Goal: Information Seeking & Learning: Learn about a topic

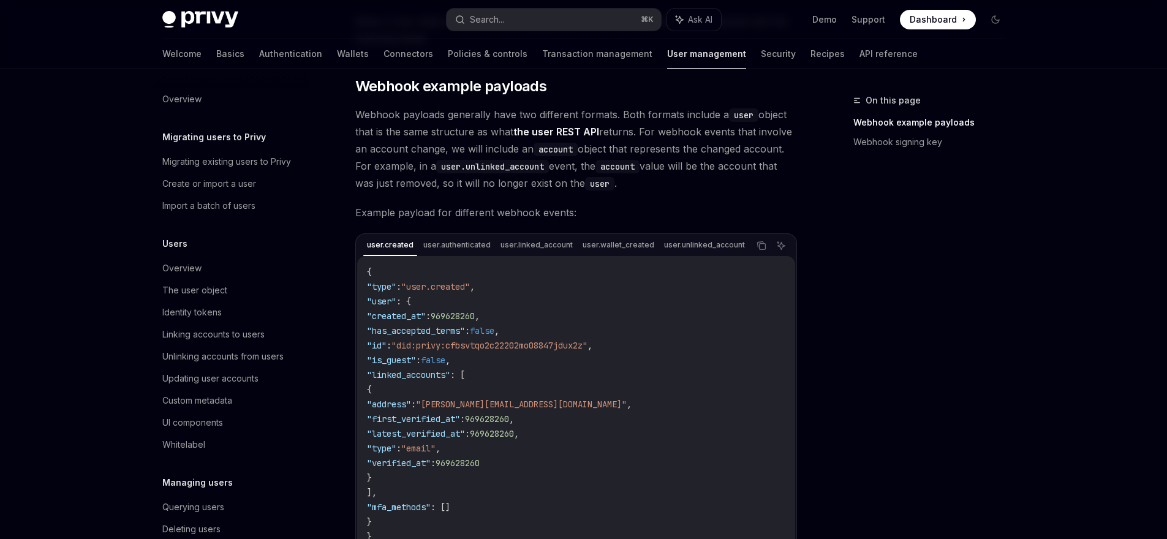
scroll to position [153, 0]
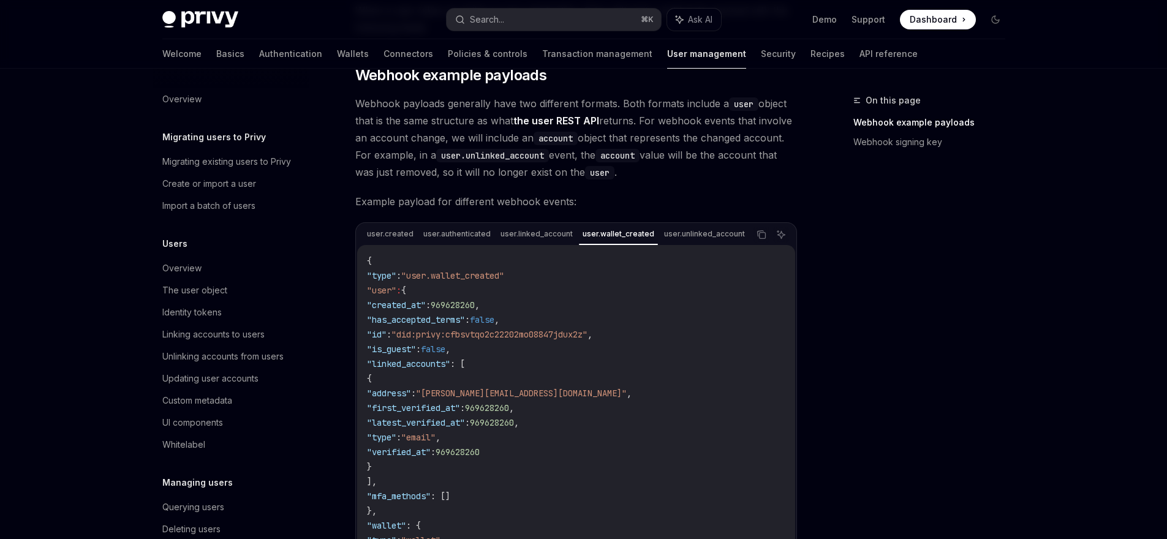
click at [645, 238] on div "user.wallet_created" at bounding box center [618, 234] width 79 height 15
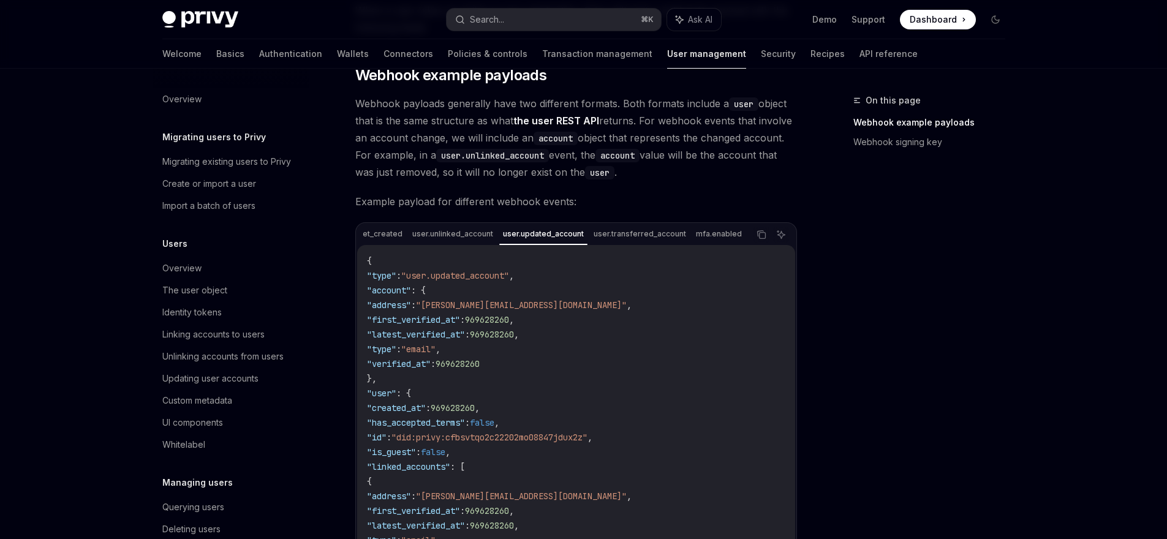
scroll to position [0, 244]
drag, startPoint x: 519, startPoint y: 243, endPoint x: 708, endPoint y: 238, distance: 189.4
click at [519, 265] on code "{ "type" : "user.linked_account" , "account" : { "address" : "[EMAIL_ADDRESS][D…" at bounding box center [576, 445] width 418 height 382
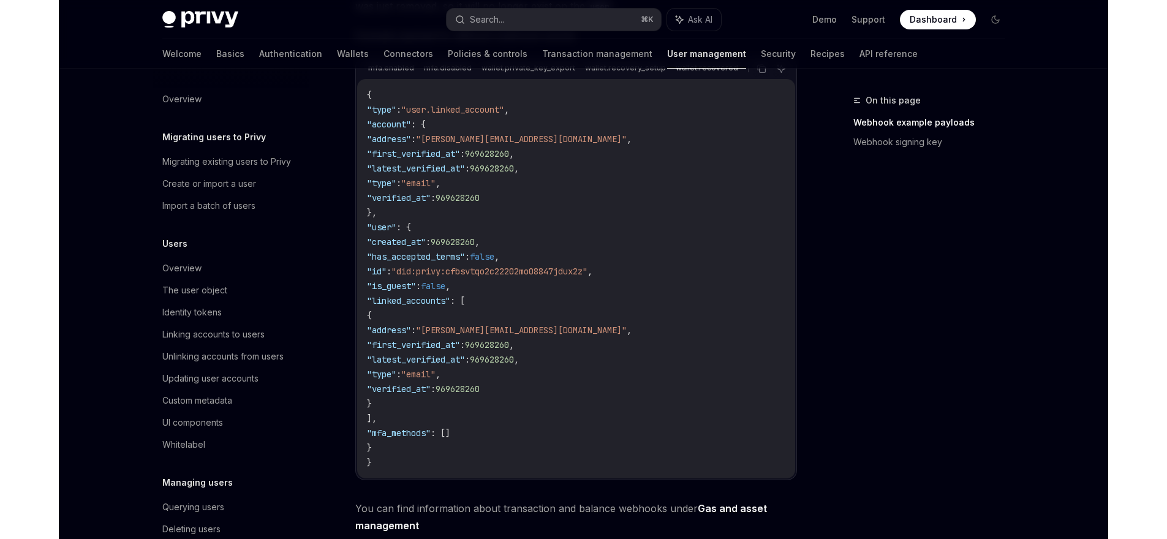
scroll to position [0, 580]
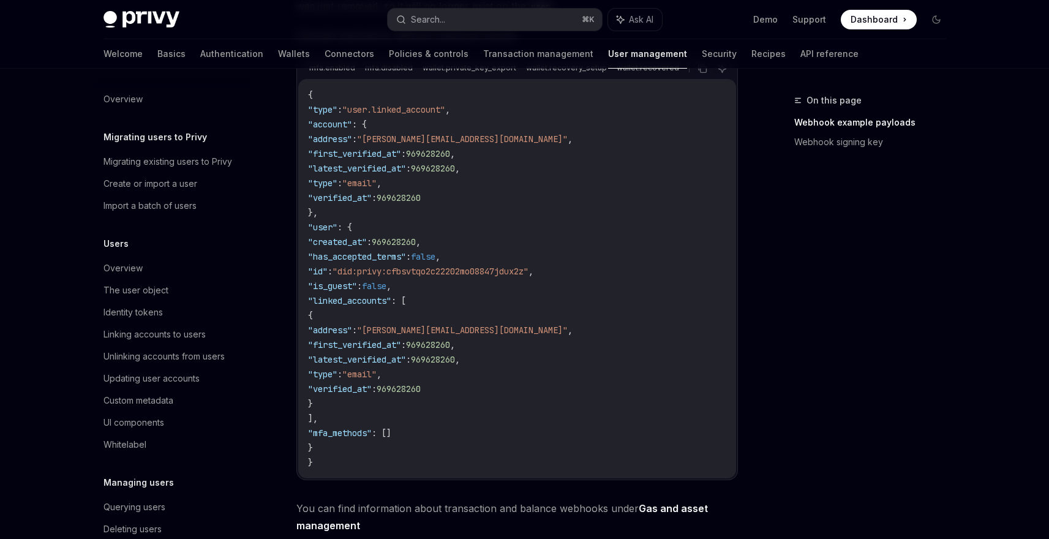
type textarea "*"
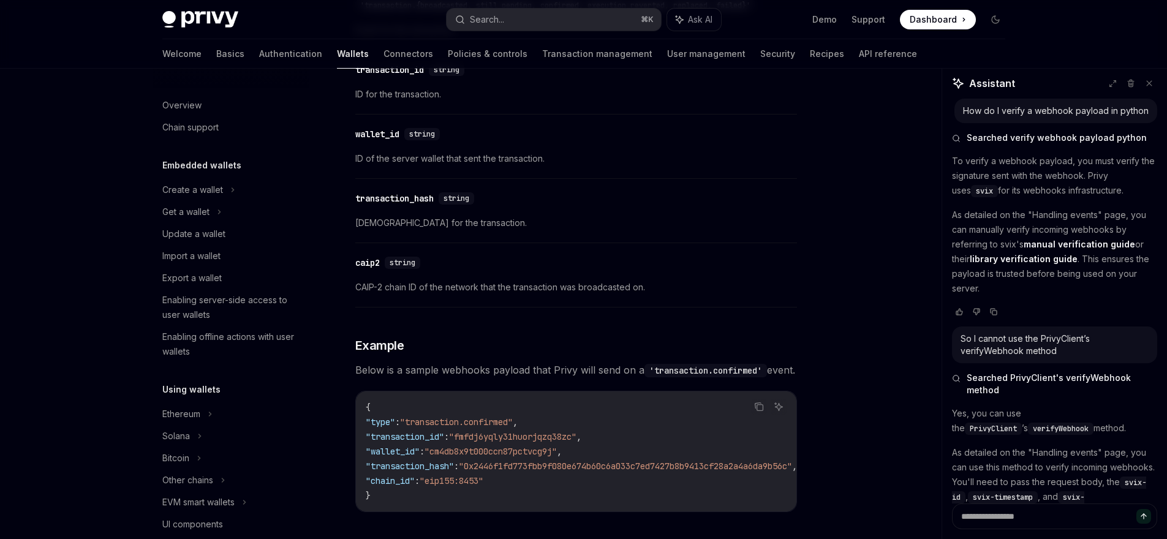
scroll to position [389, 0]
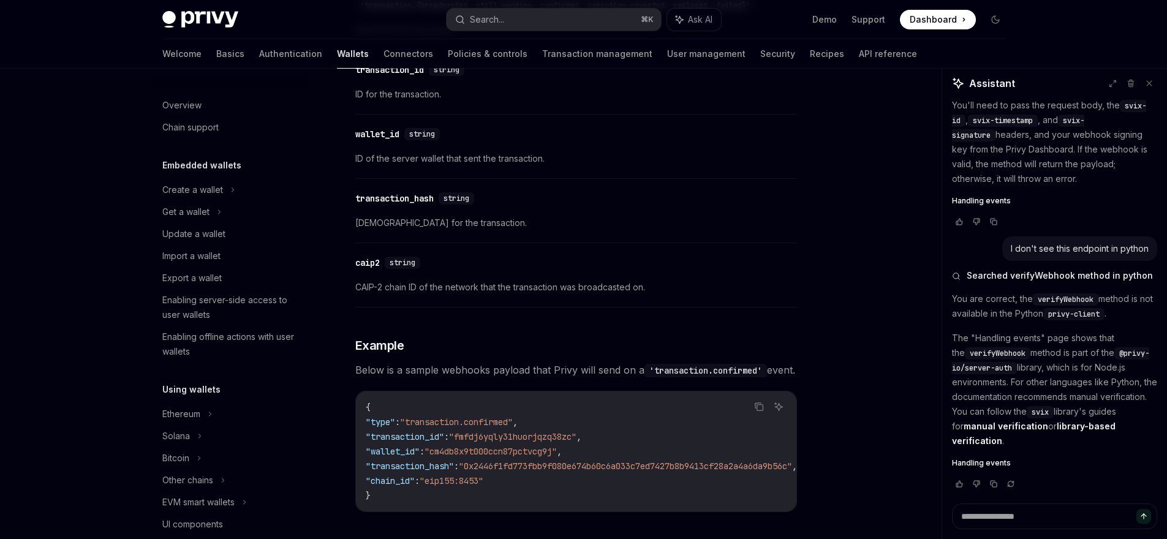
type textarea "*"
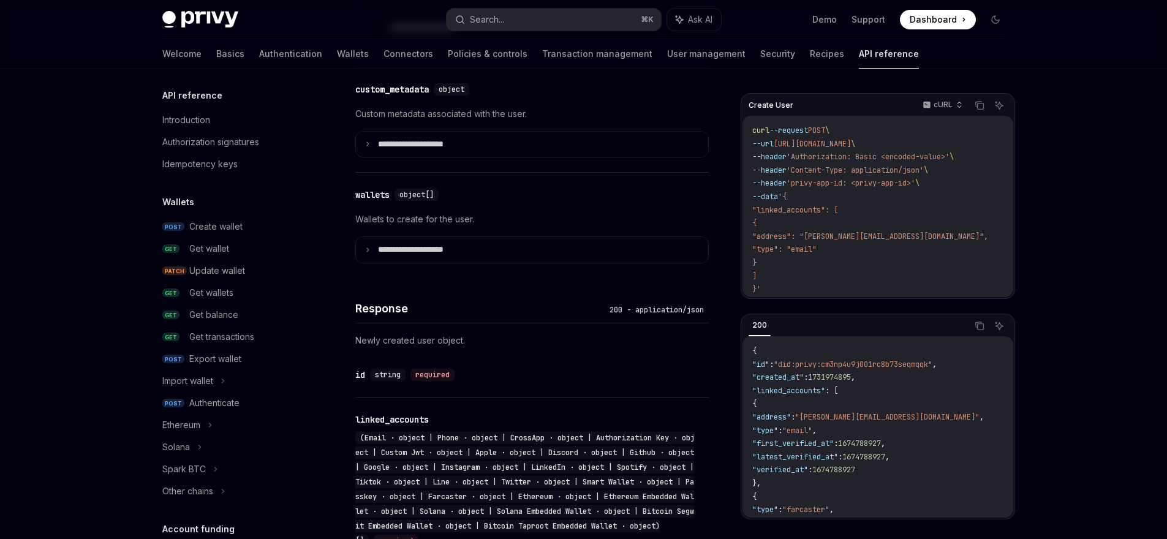
scroll to position [187, 0]
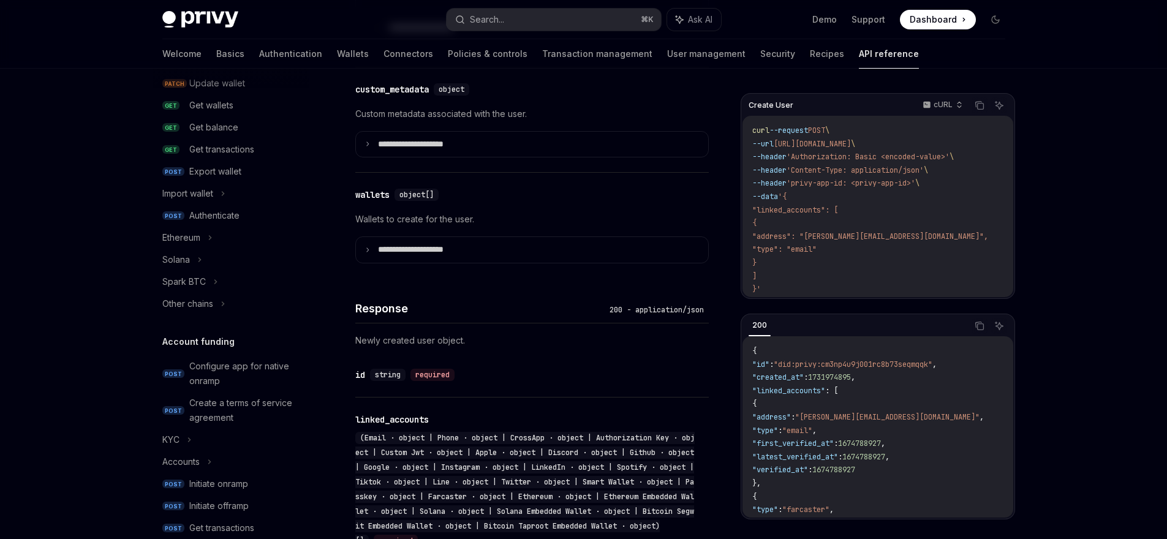
type textarea "*"
